Goal: Transaction & Acquisition: Purchase product/service

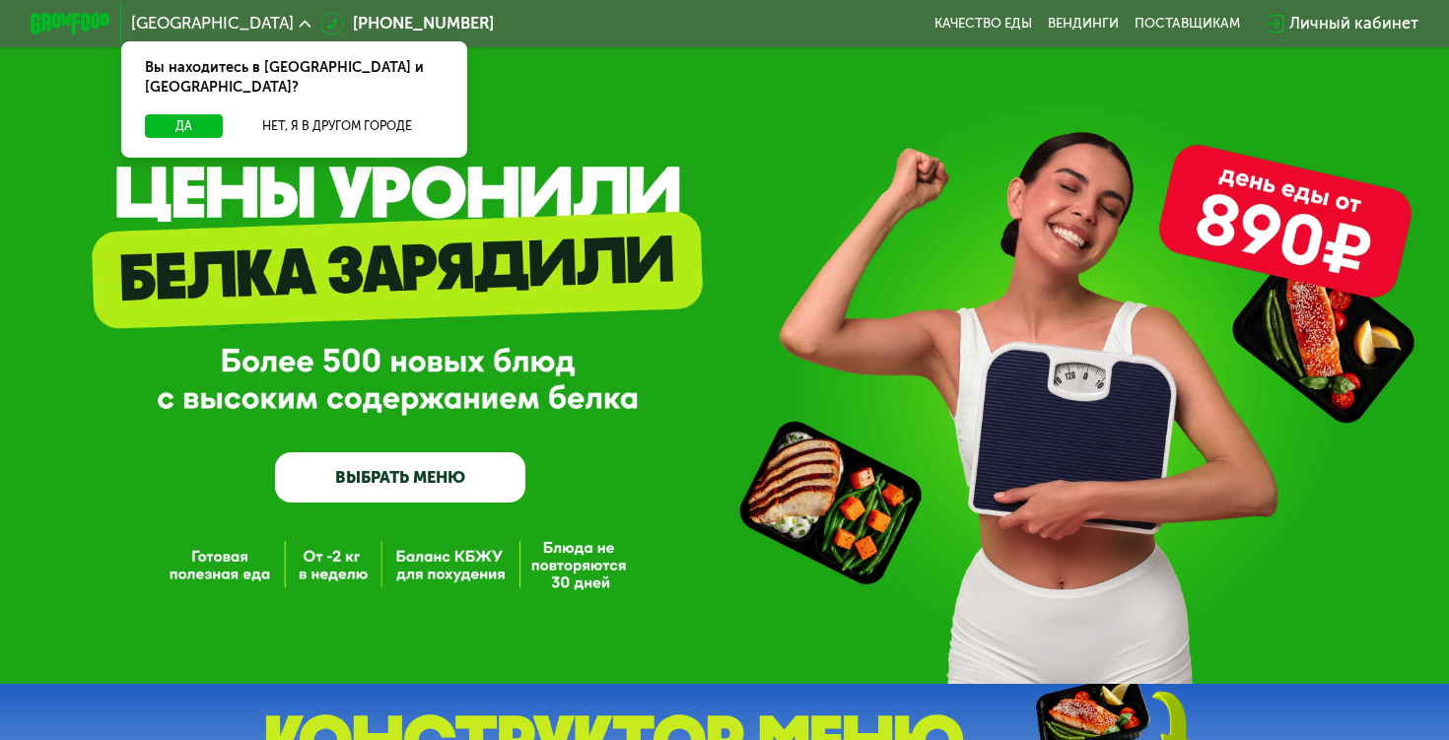
click at [506, 479] on link "ВЫБРАТЬ МЕНЮ" at bounding box center [400, 477] width 250 height 50
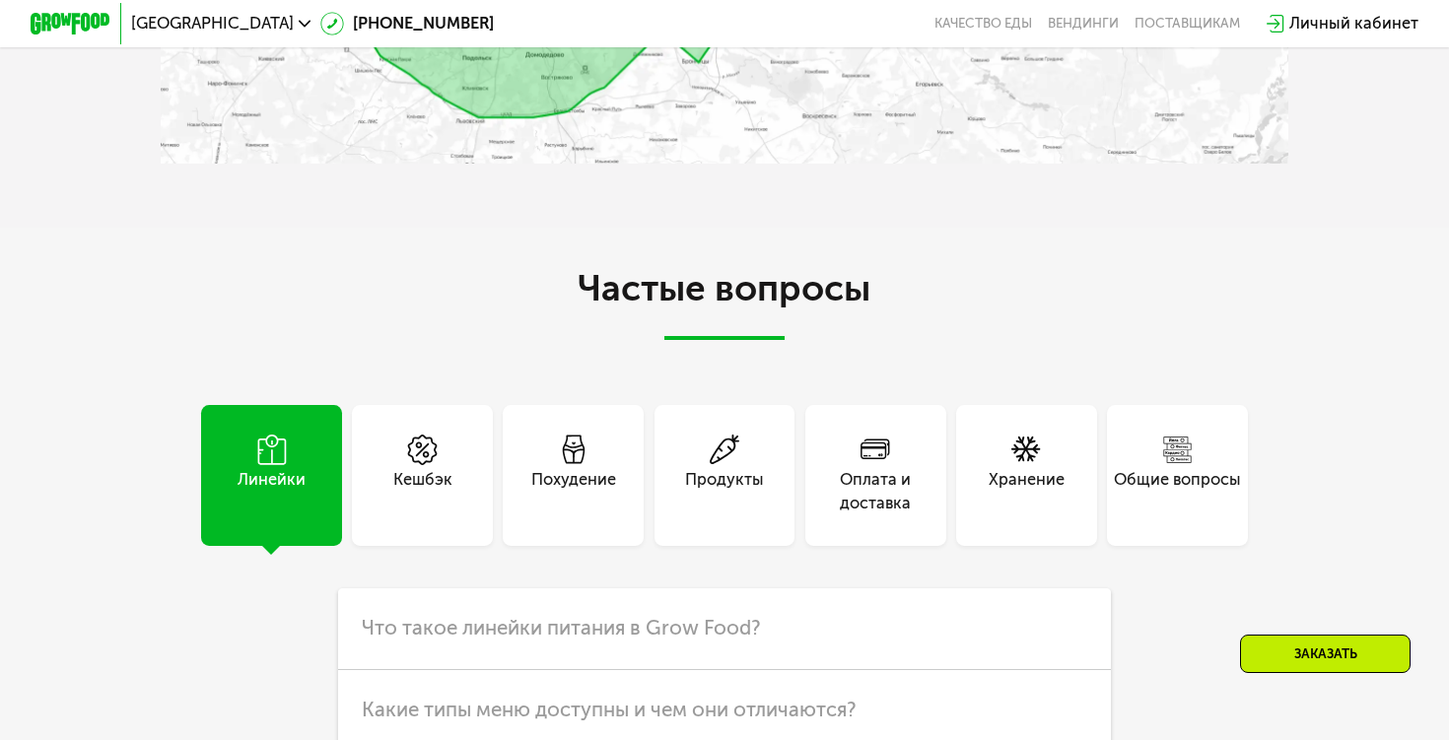
scroll to position [3558, 0]
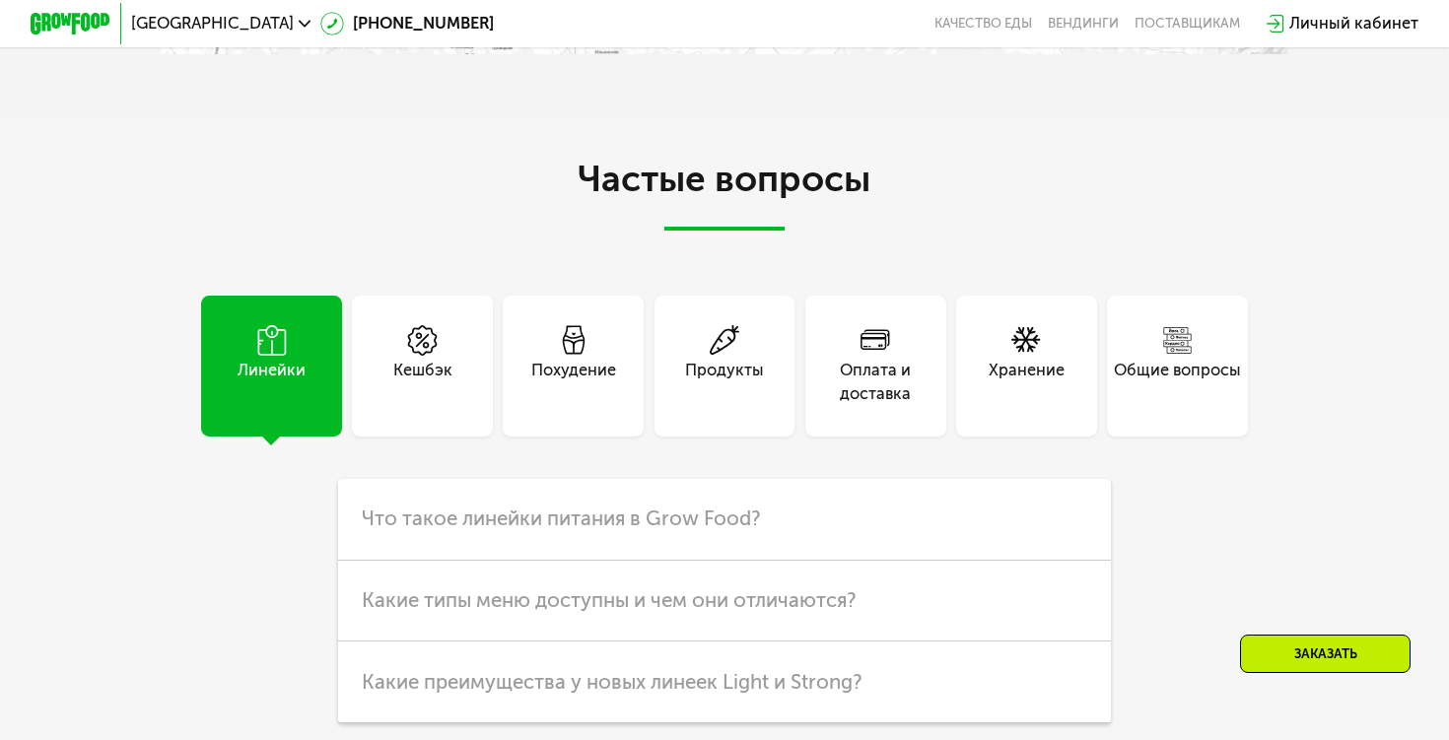
click at [590, 402] on div "Похудение" at bounding box center [573, 366] width 141 height 141
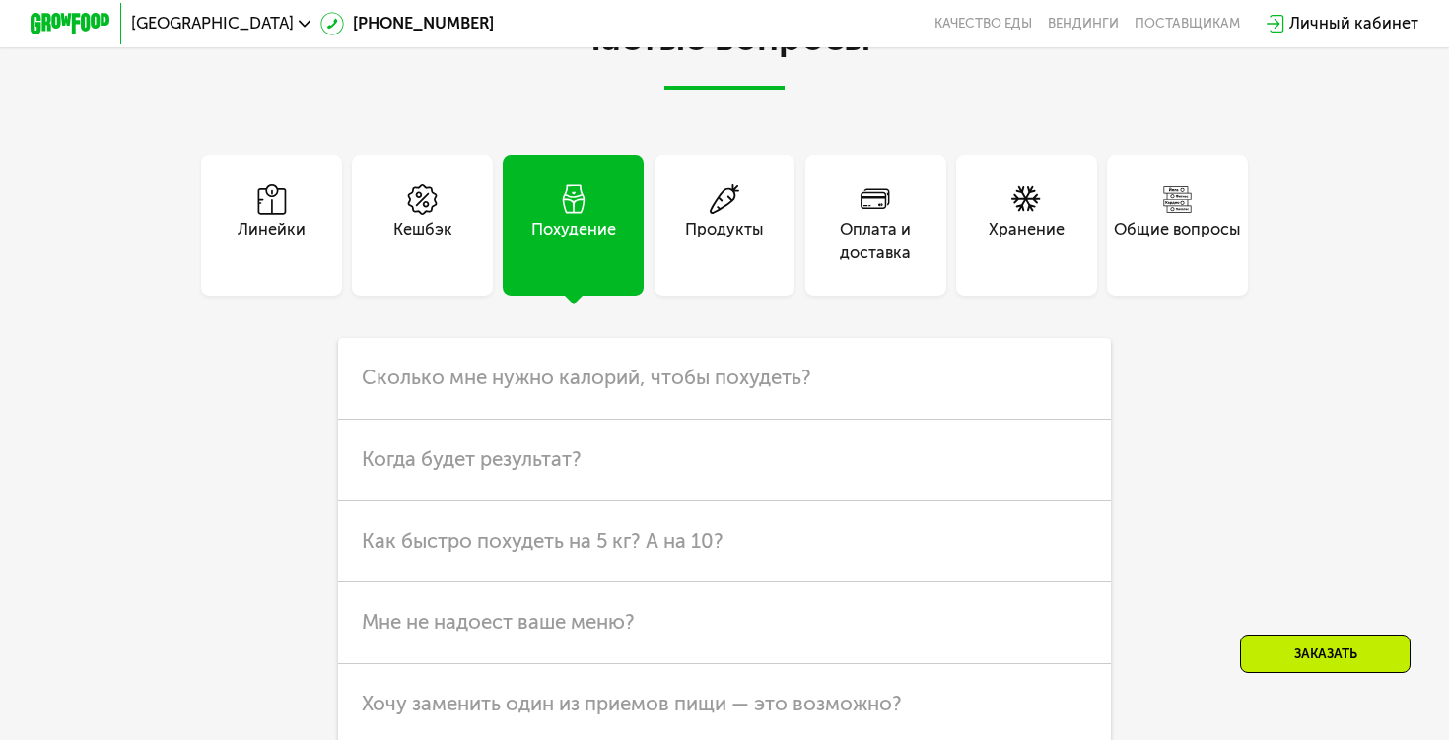
scroll to position [3706, 0]
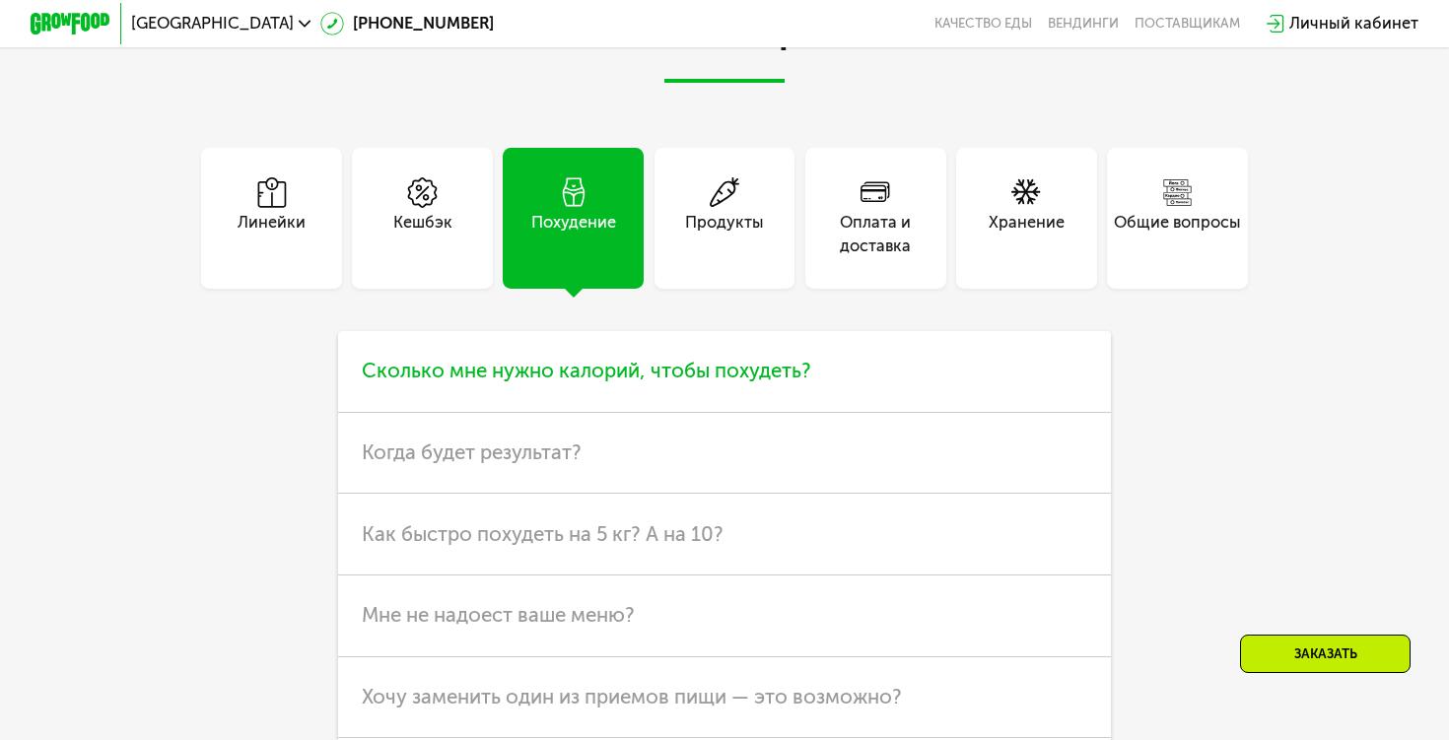
click at [746, 364] on span "Сколько мне нужно калорий, чтобы похудеть?" at bounding box center [586, 371] width 449 height 24
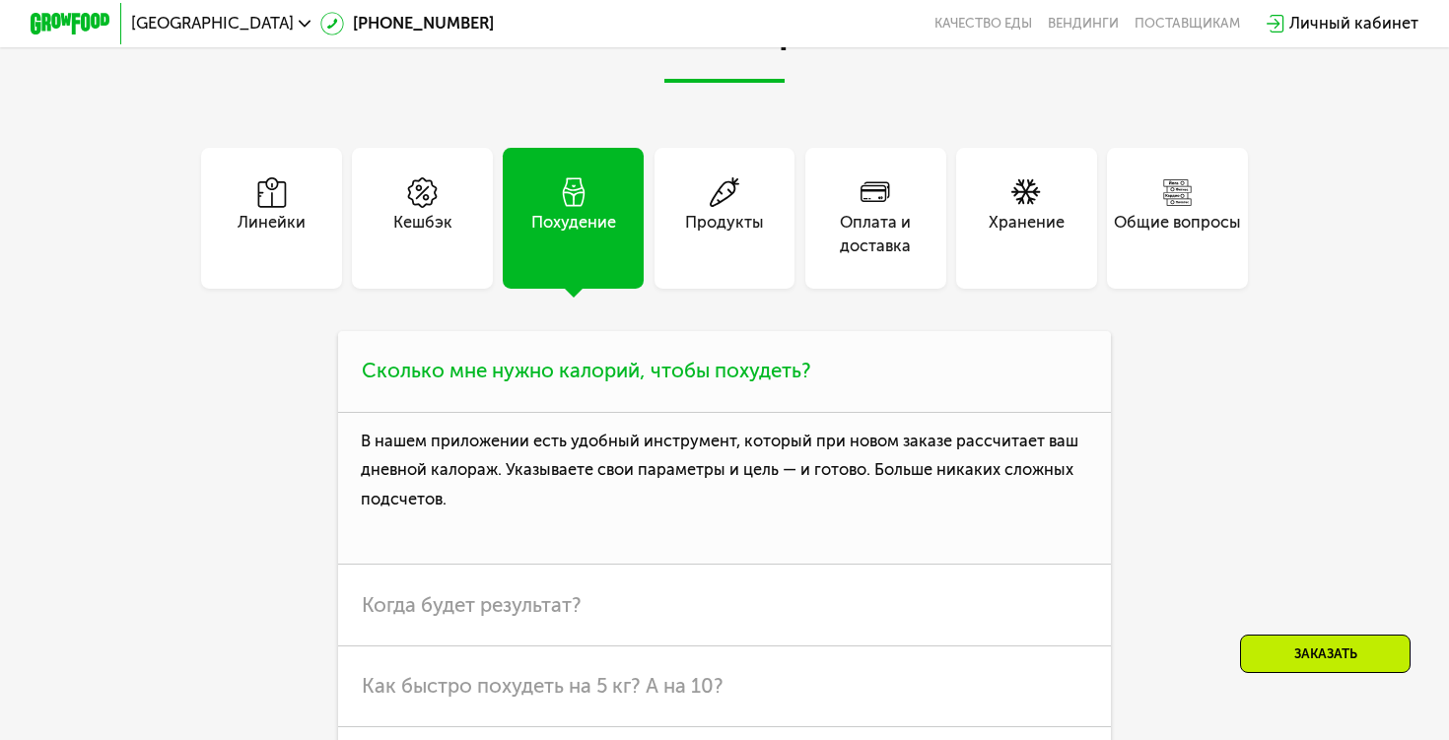
click at [746, 364] on span "Сколько мне нужно калорий, чтобы похудеть?" at bounding box center [586, 371] width 449 height 24
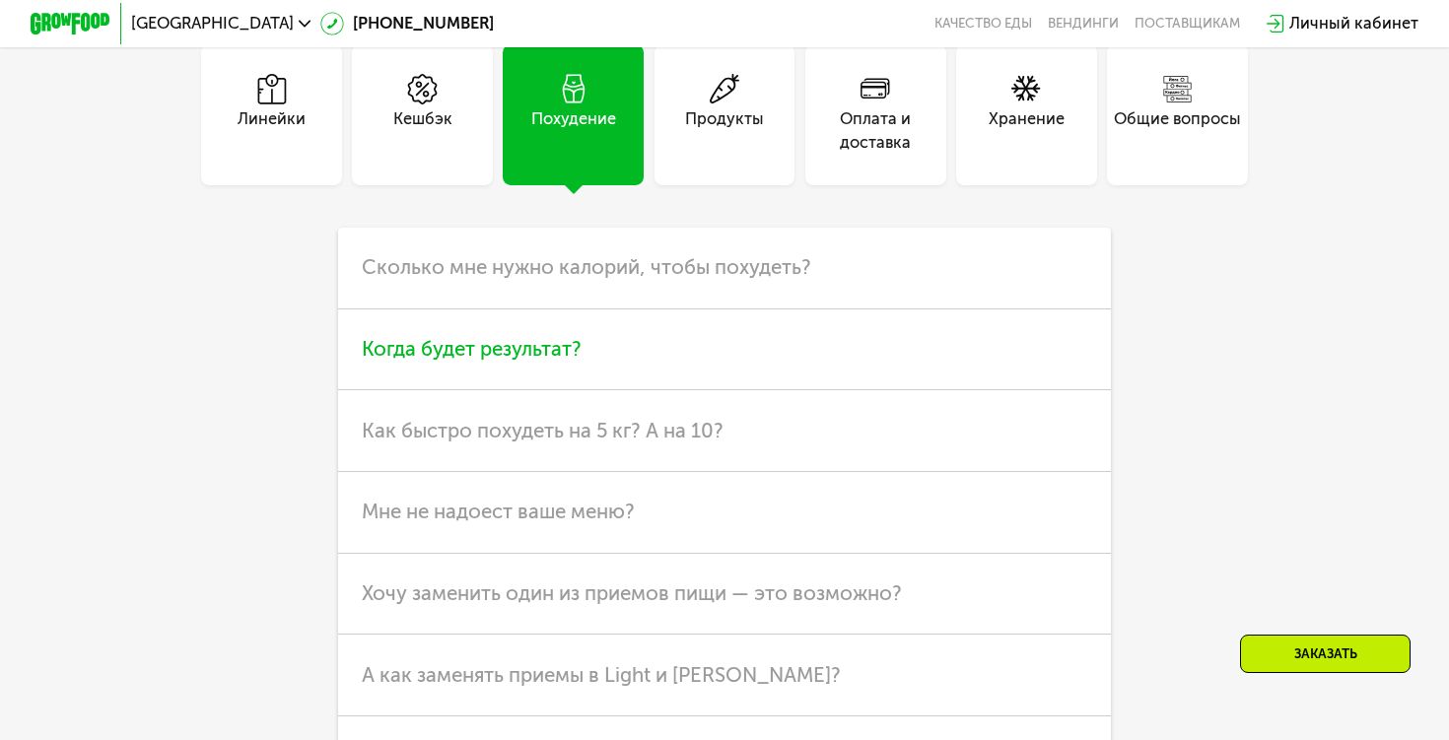
scroll to position [3829, 0]
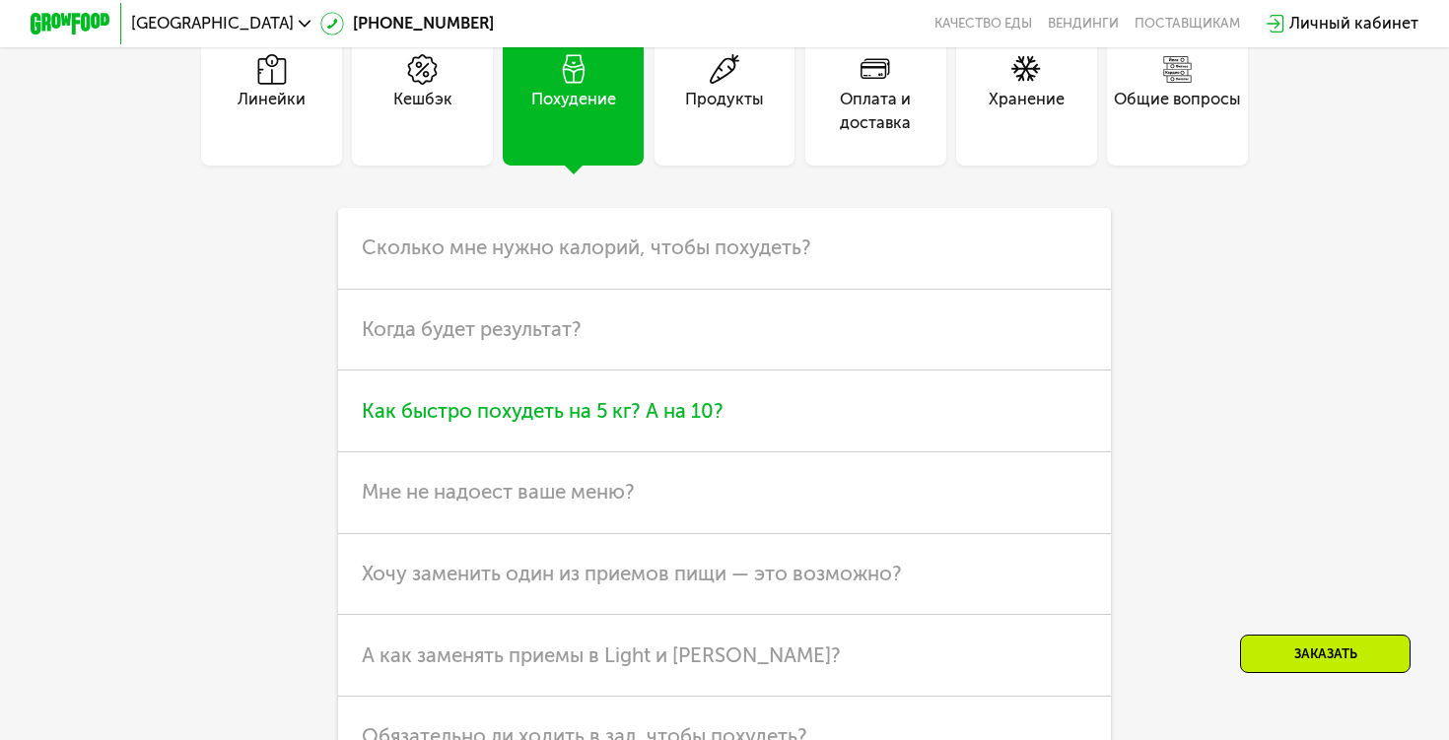
click at [672, 411] on span "Как быстро похудеть на 5 кг? А на 10?" at bounding box center [543, 411] width 362 height 24
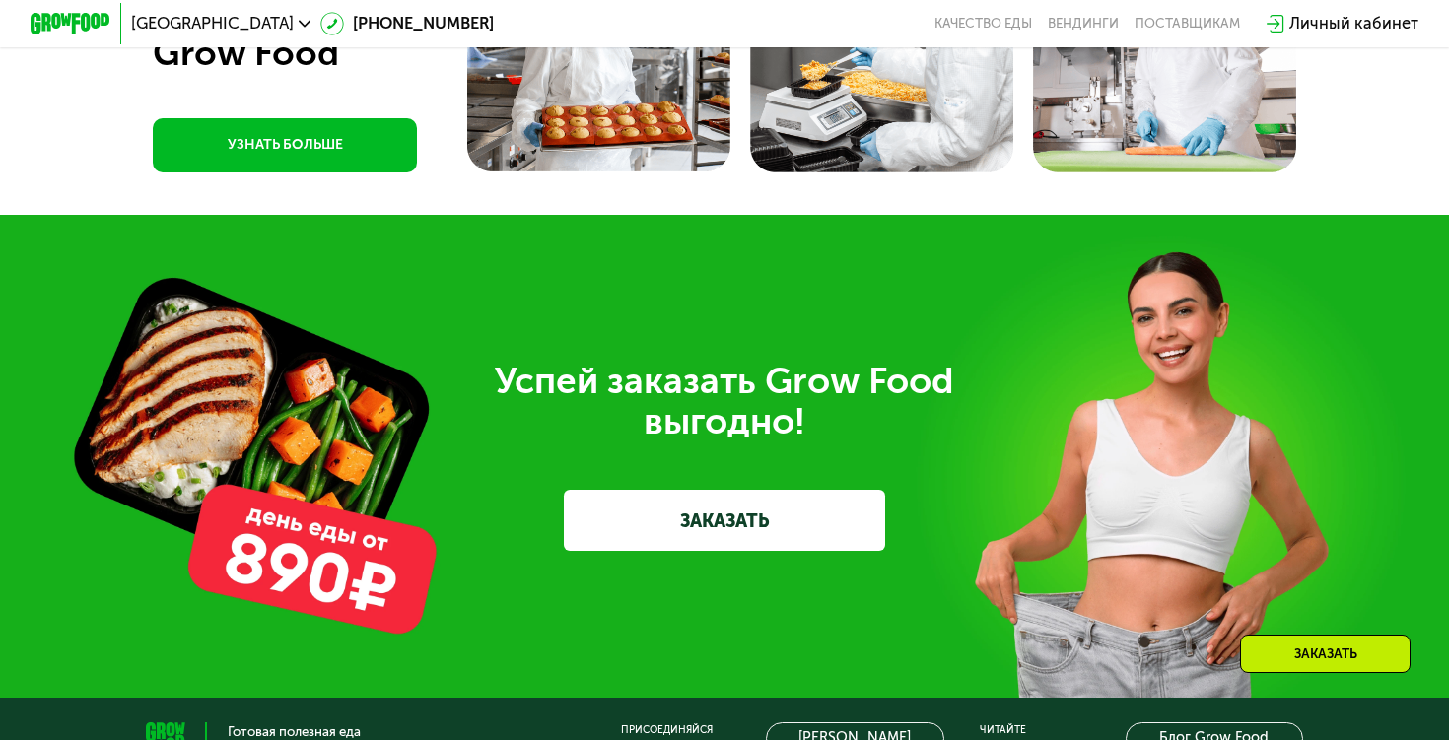
scroll to position [5162, 0]
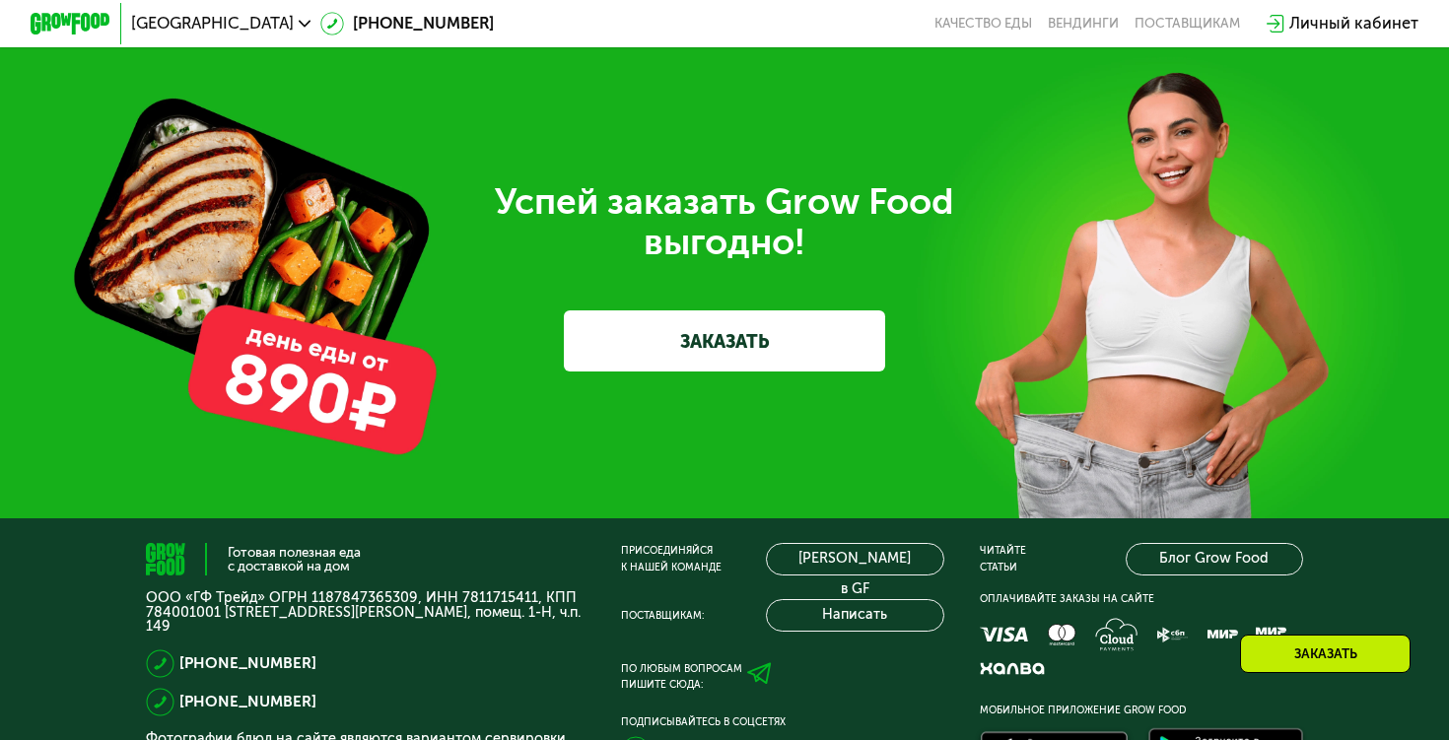
click at [759, 310] on link "ЗАКАЗАТЬ" at bounding box center [725, 340] width 322 height 60
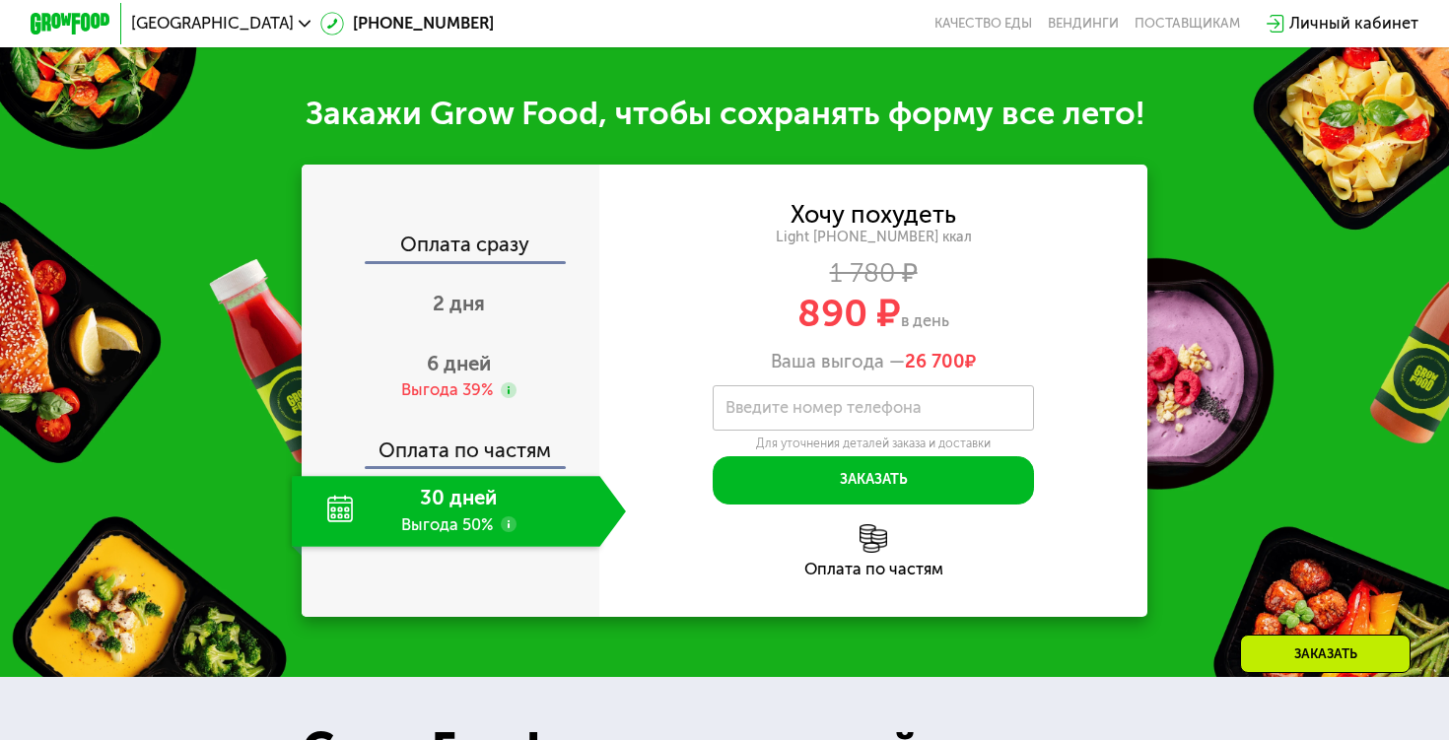
scroll to position [784, 0]
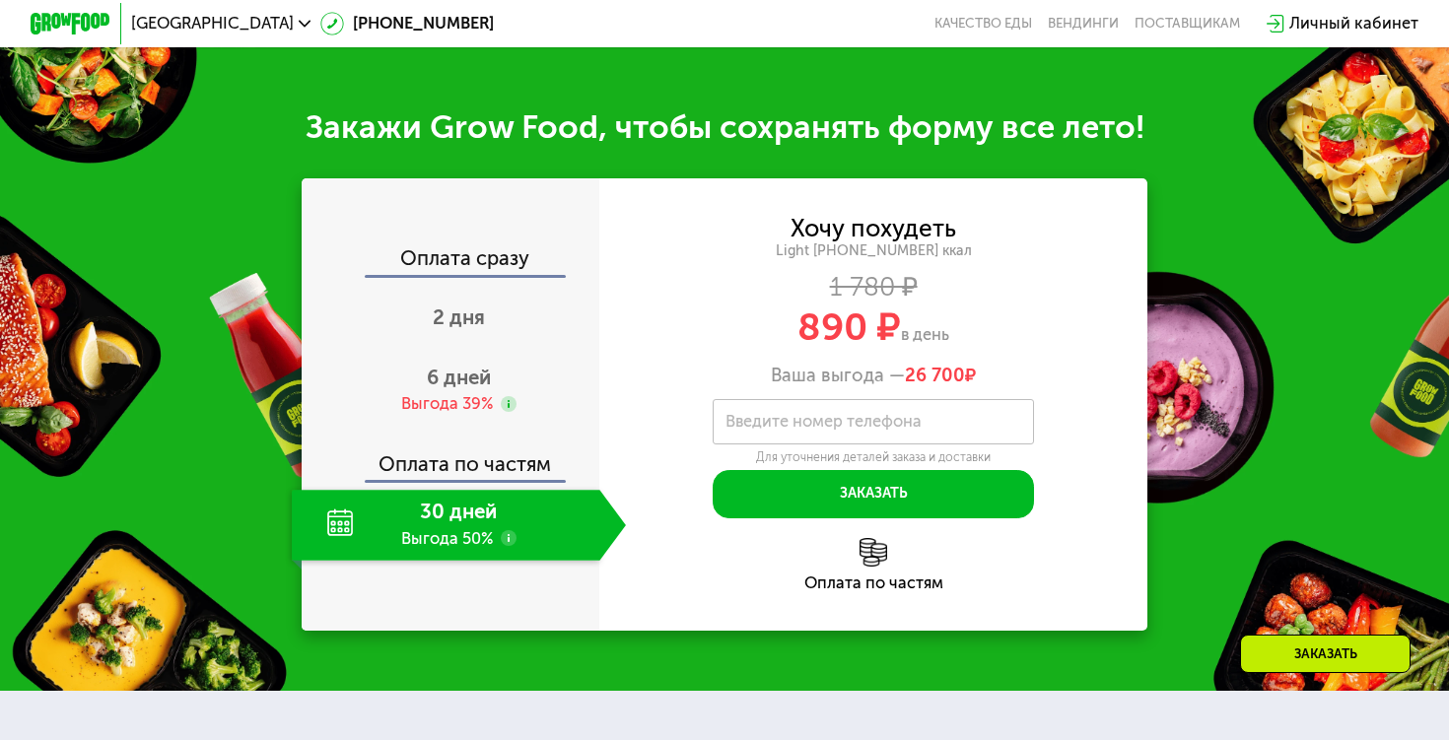
click at [497, 529] on div "30 дней Выгода 50%" at bounding box center [445, 525] width 307 height 70
click at [467, 308] on span "2 дня" at bounding box center [459, 317] width 52 height 24
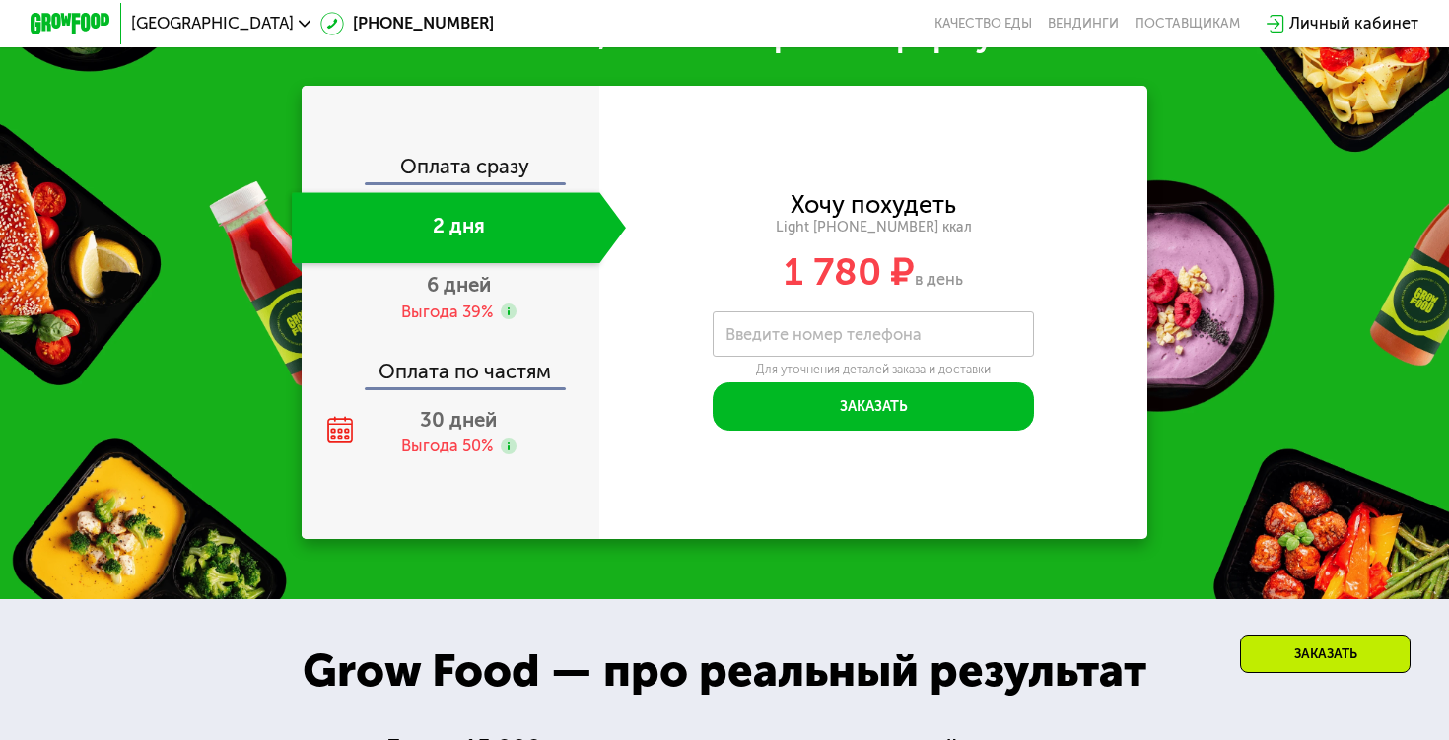
scroll to position [1943, 0]
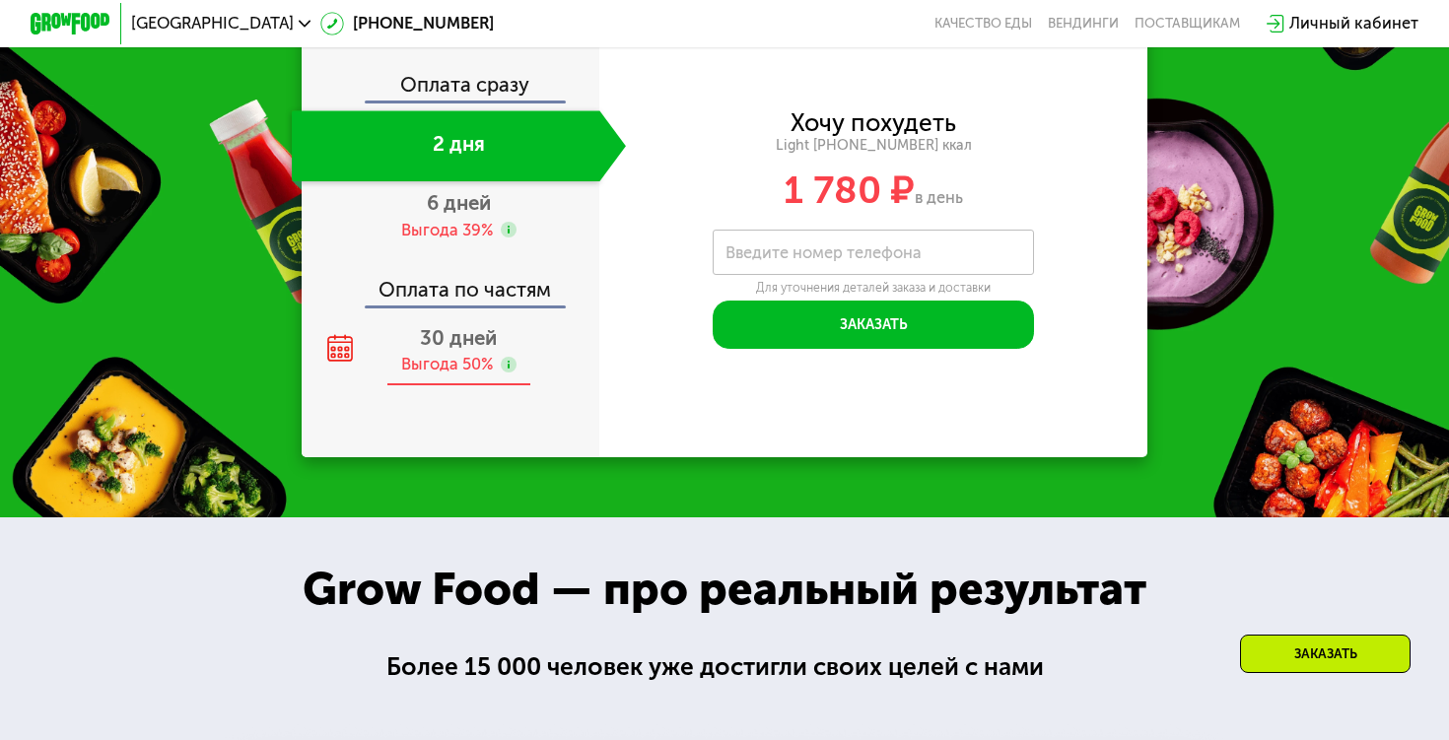
click at [496, 376] on div "Выгода 50%" at bounding box center [458, 365] width 115 height 23
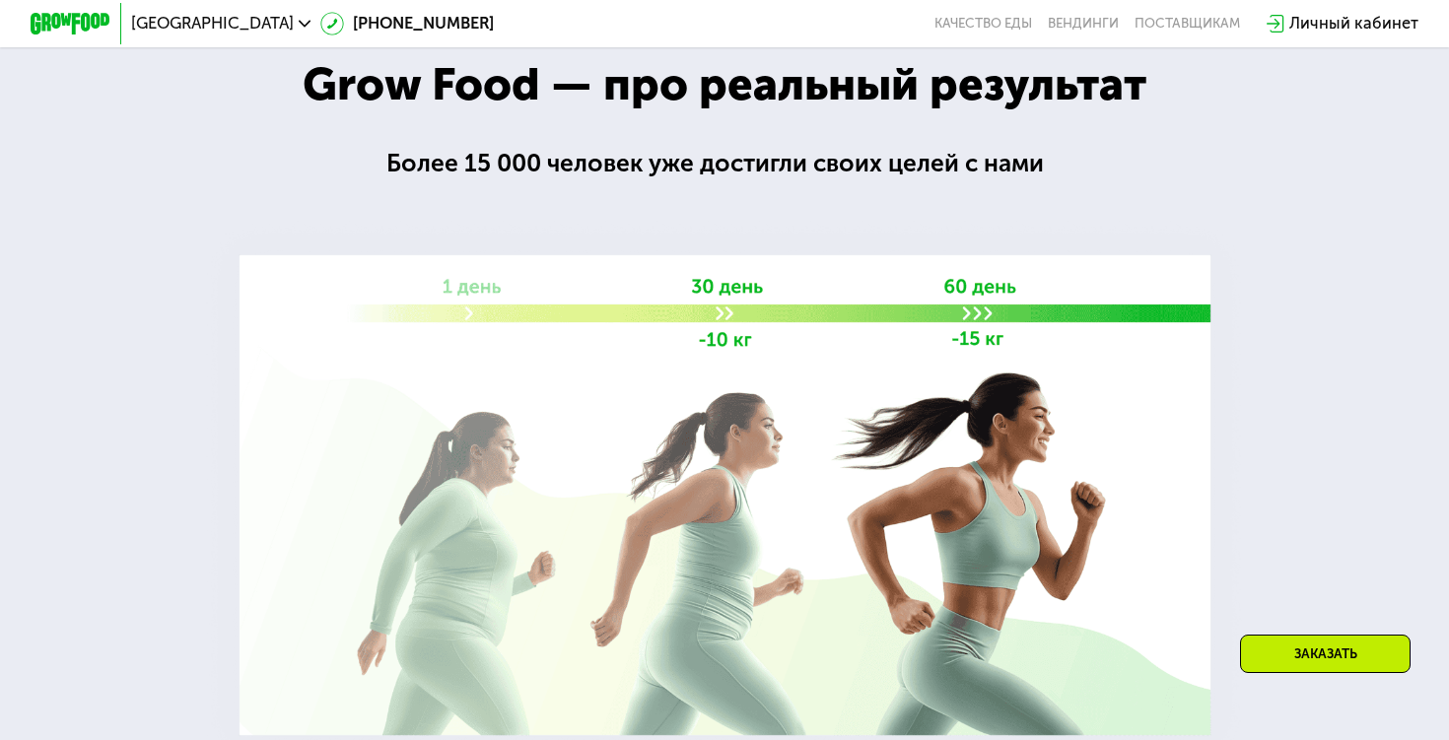
scroll to position [2697, 0]
